Goal: Task Accomplishment & Management: Use online tool/utility

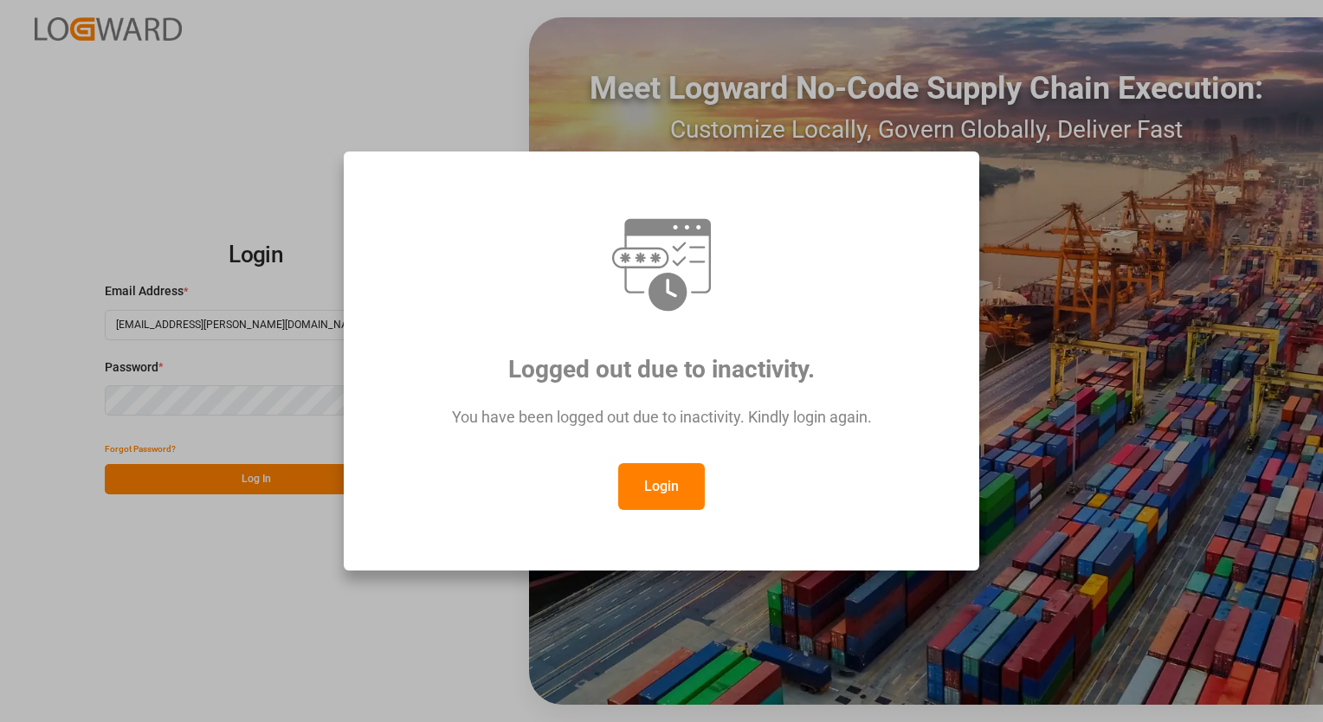
click at [664, 490] on button "Login" at bounding box center [661, 486] width 87 height 47
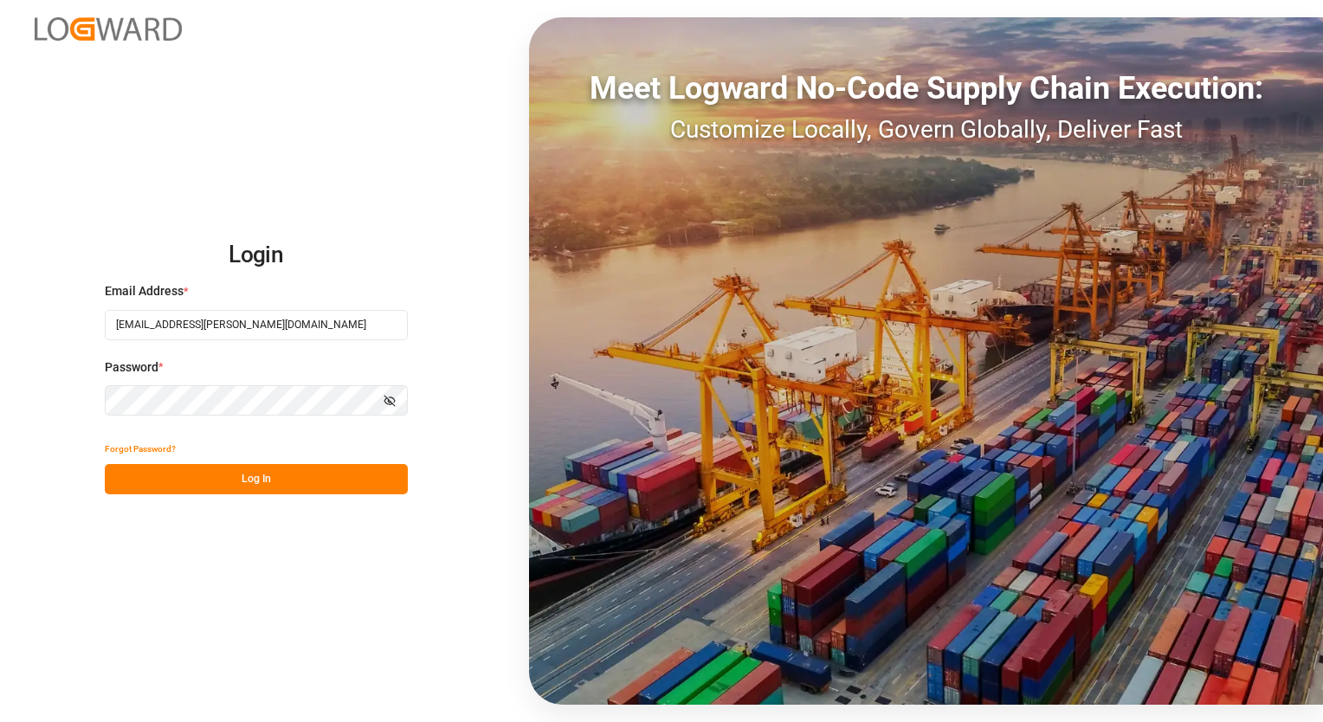
click at [261, 483] on button "Log In" at bounding box center [256, 479] width 303 height 30
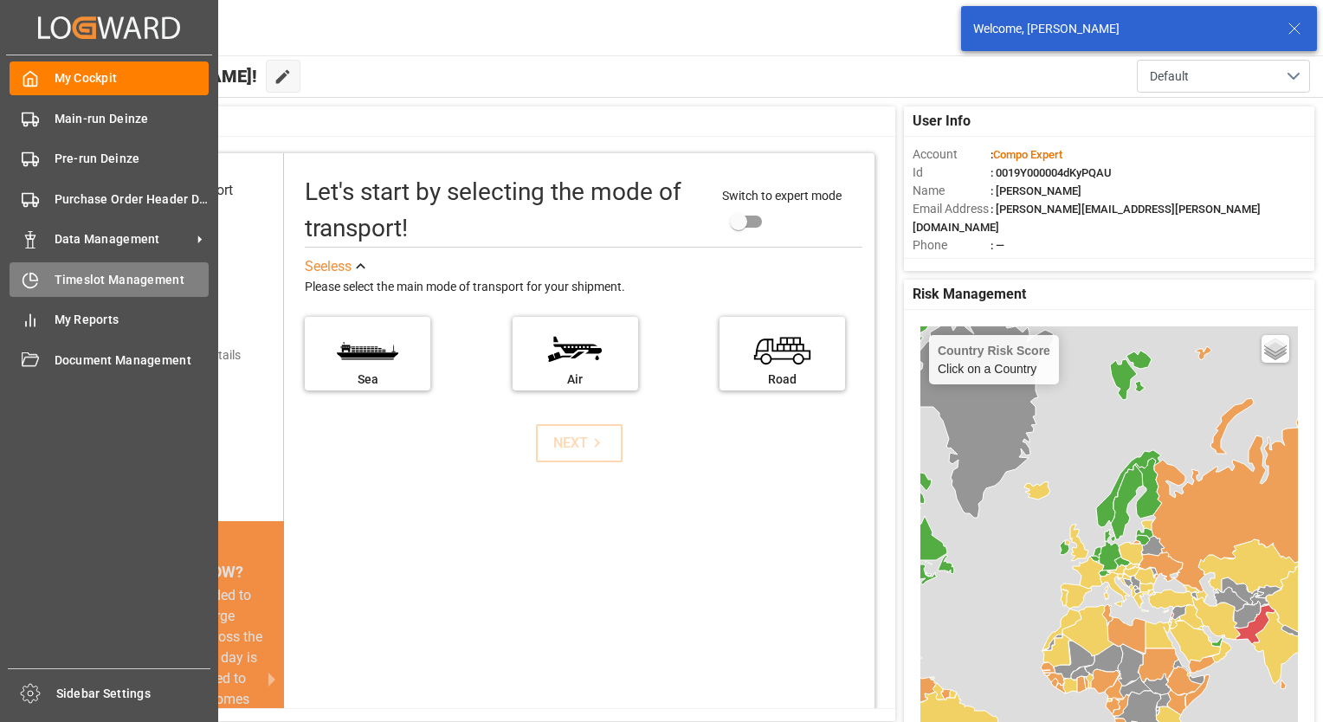
click at [94, 281] on span "Timeslot Management" at bounding box center [132, 280] width 155 height 18
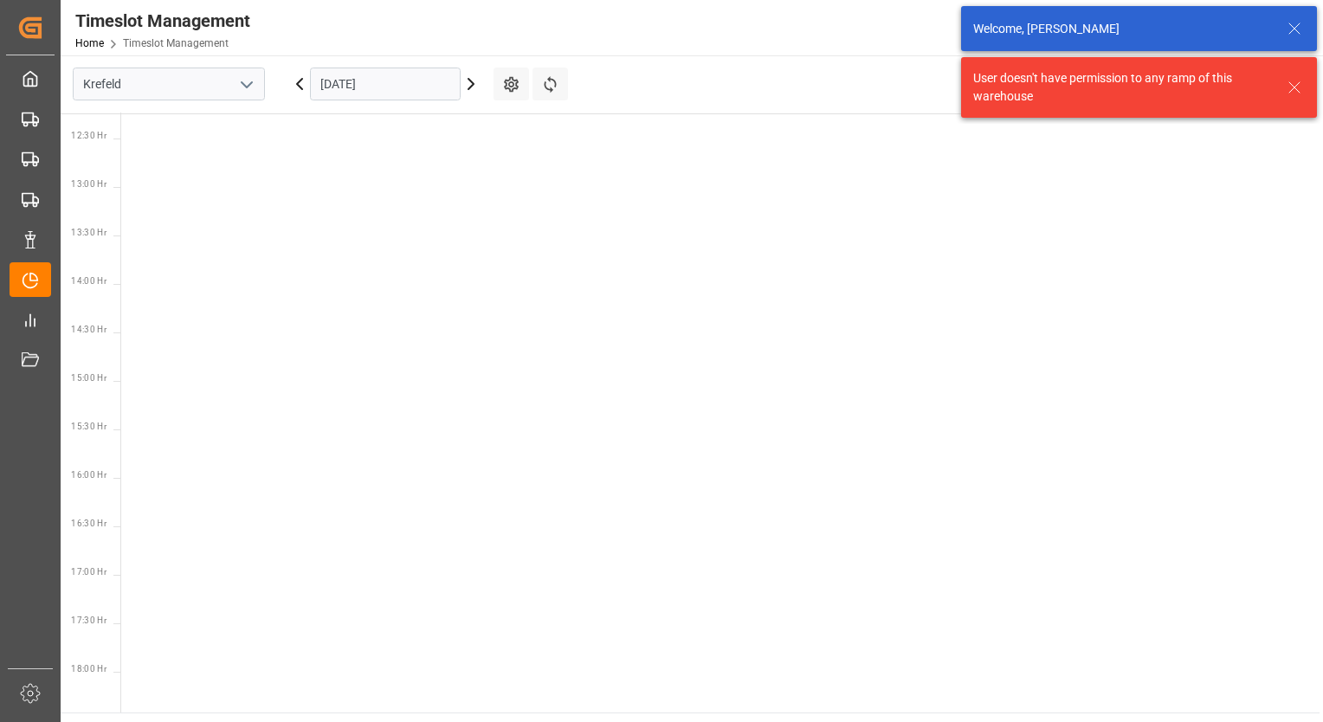
scroll to position [1383, 0]
click at [243, 85] on icon "open menu" at bounding box center [246, 84] width 21 height 21
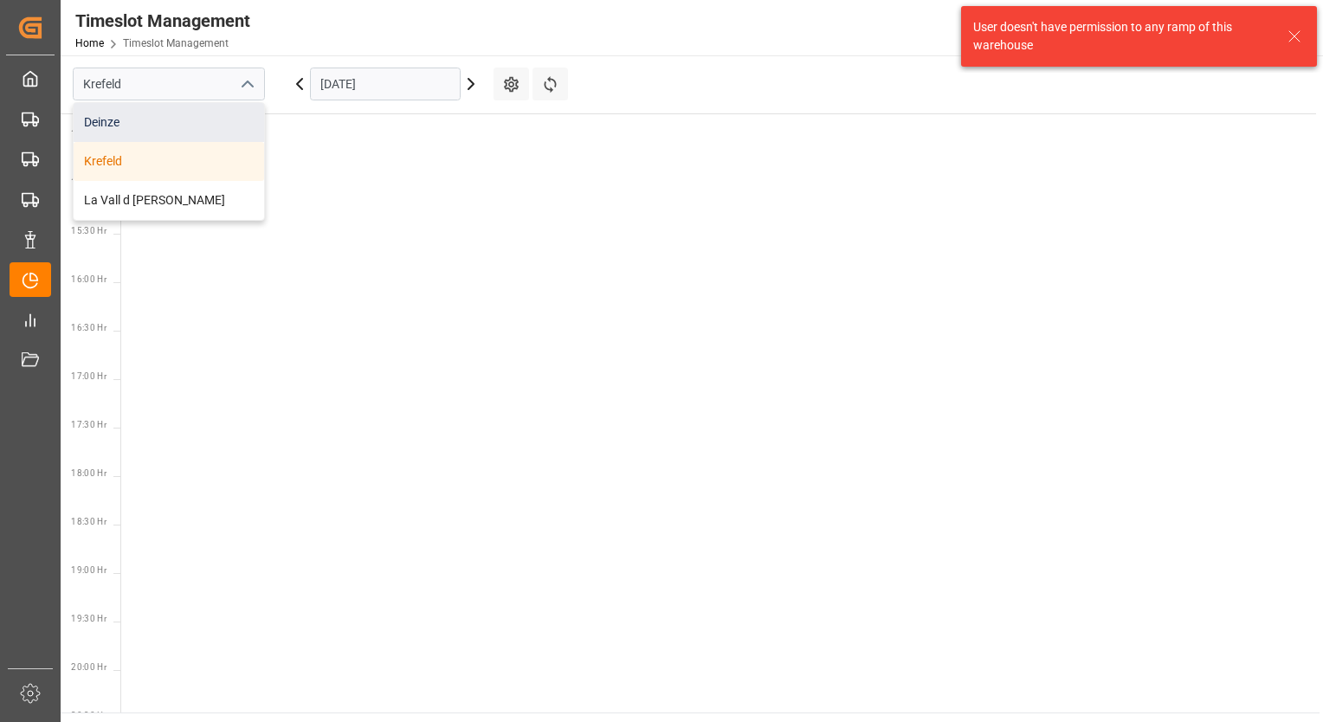
click at [111, 120] on div "Deinze" at bounding box center [169, 122] width 191 height 39
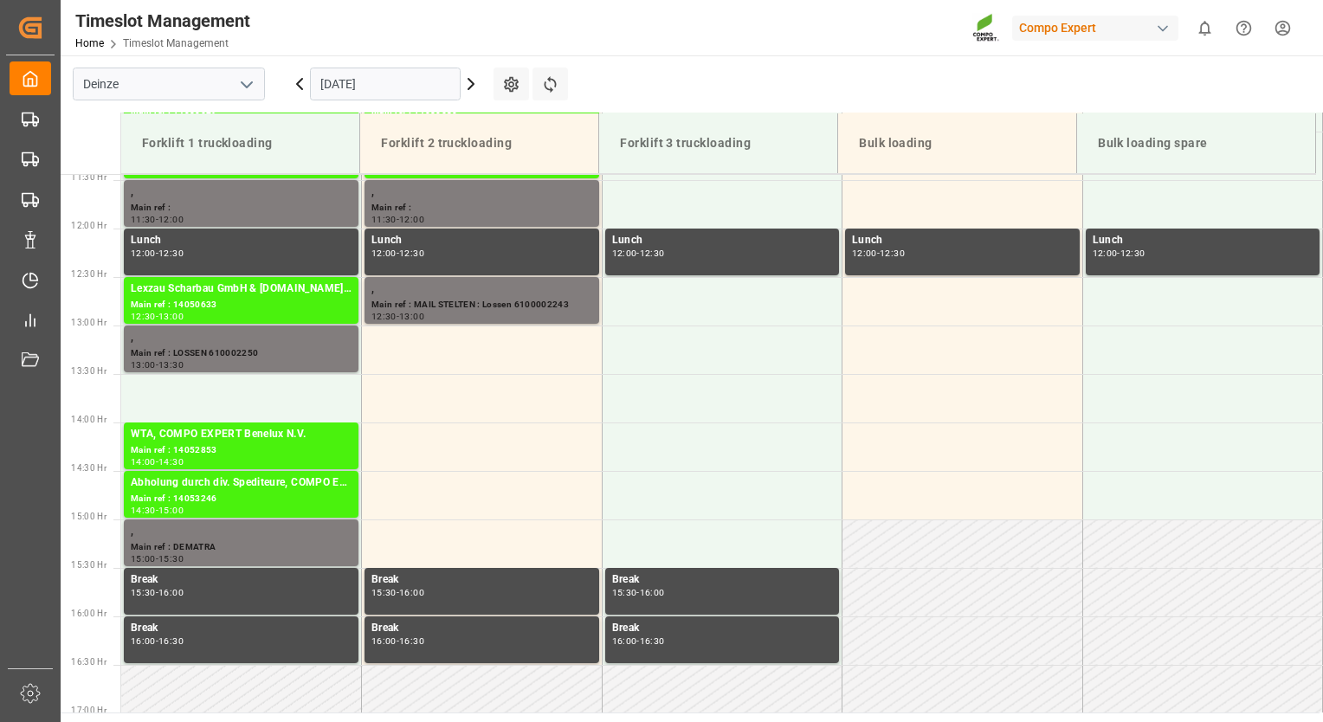
scroll to position [1097, 0]
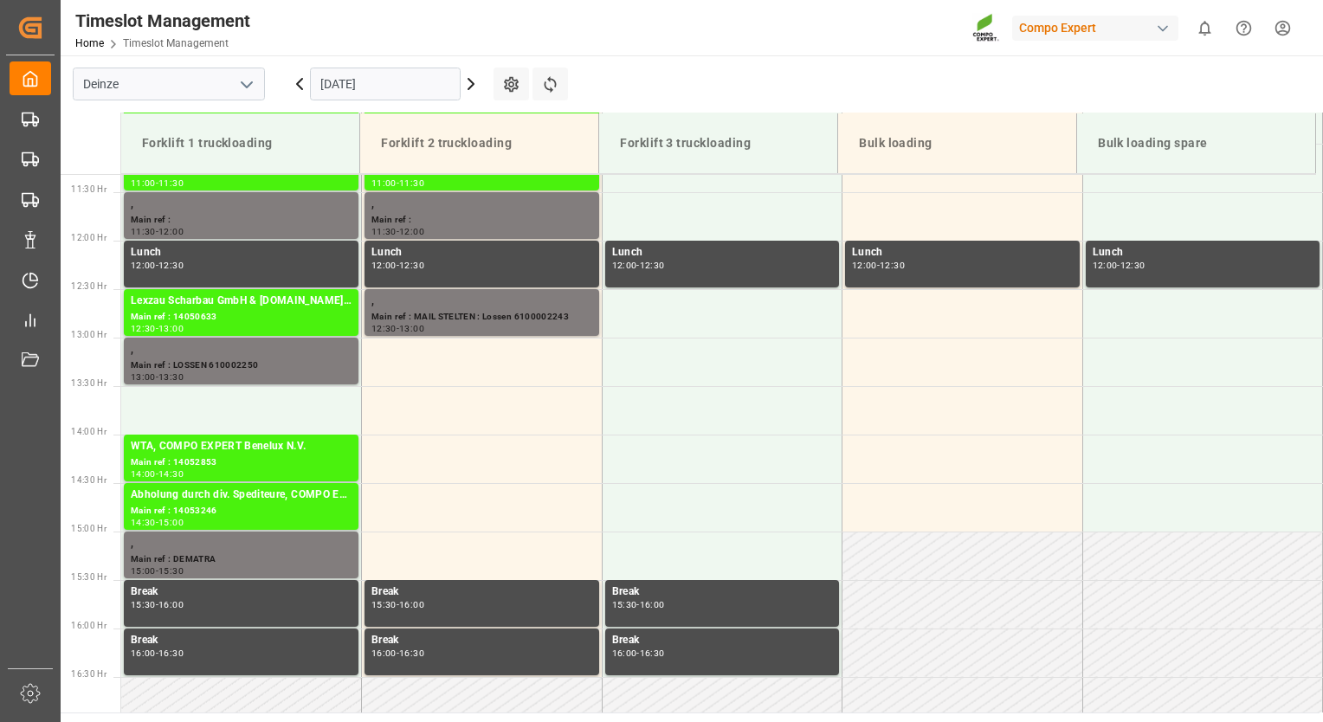
click at [470, 92] on icon at bounding box center [471, 84] width 21 height 21
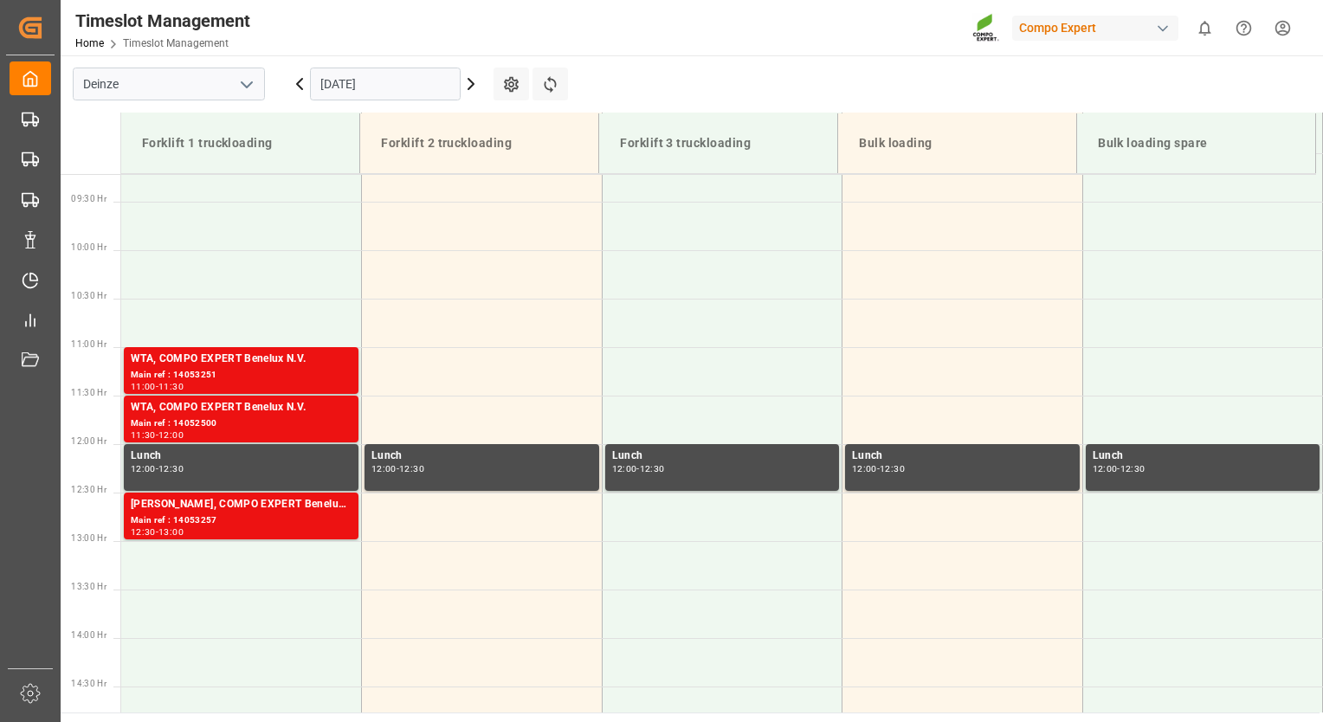
scroll to position [924, 0]
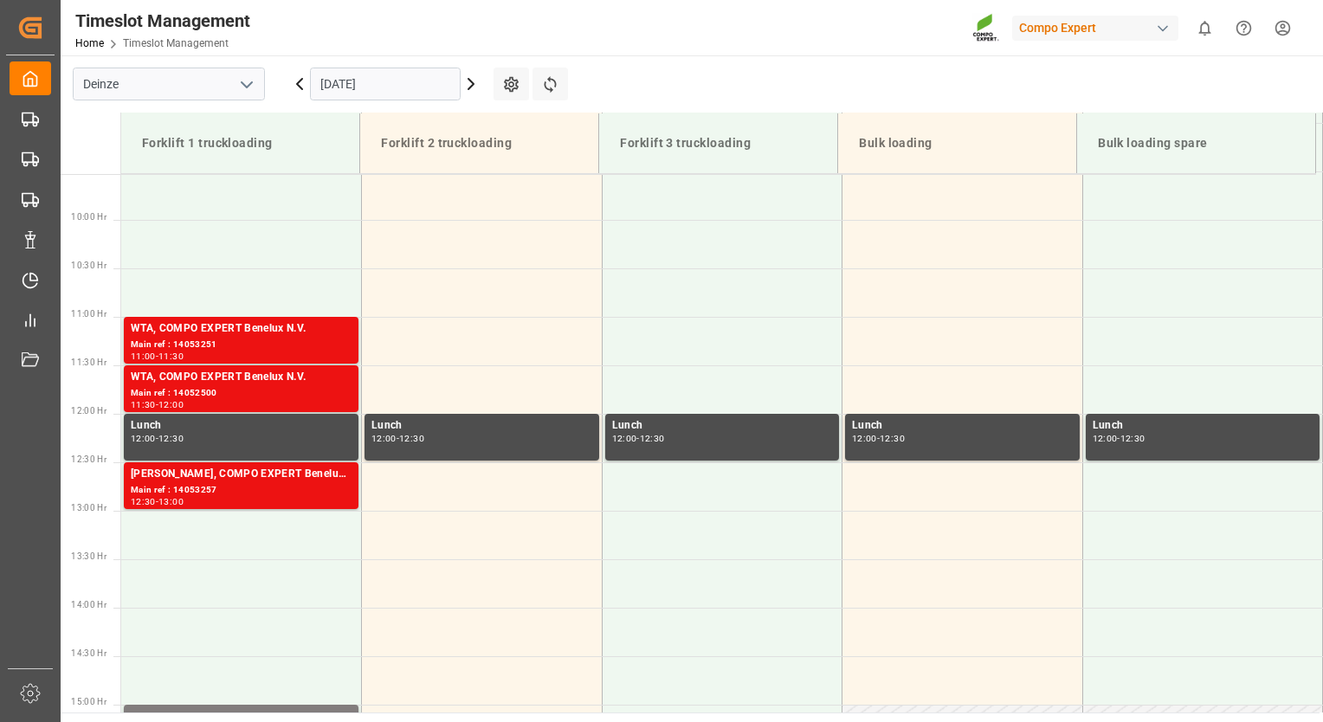
click at [475, 80] on icon at bounding box center [471, 84] width 21 height 21
